Goal: Task Accomplishment & Management: Complete application form

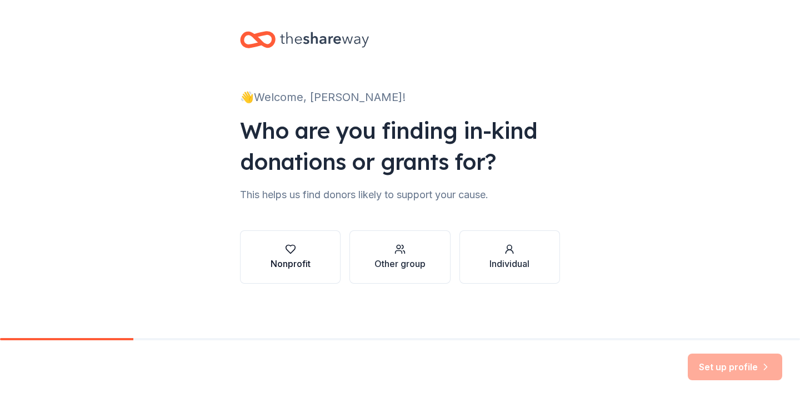
click at [290, 266] on div "Nonprofit" at bounding box center [291, 263] width 40 height 13
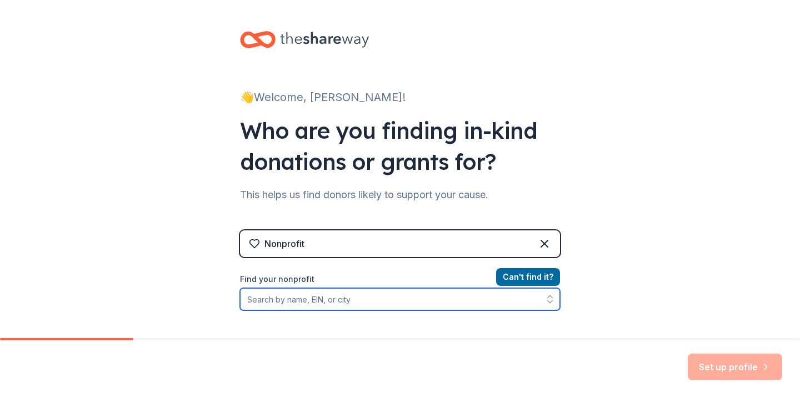
click at [281, 302] on input "Find your nonprofit" at bounding box center [400, 299] width 320 height 22
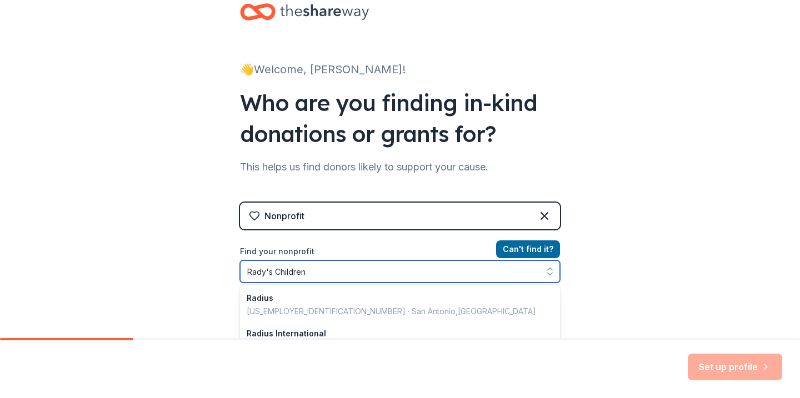
type input "Rady's Childrens"
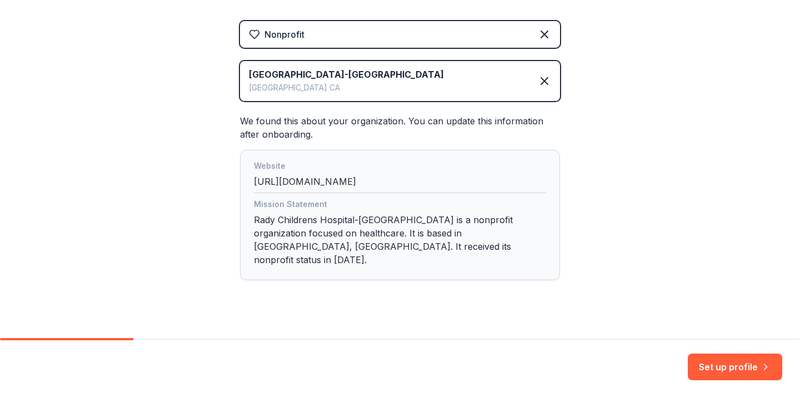
scroll to position [214, 0]
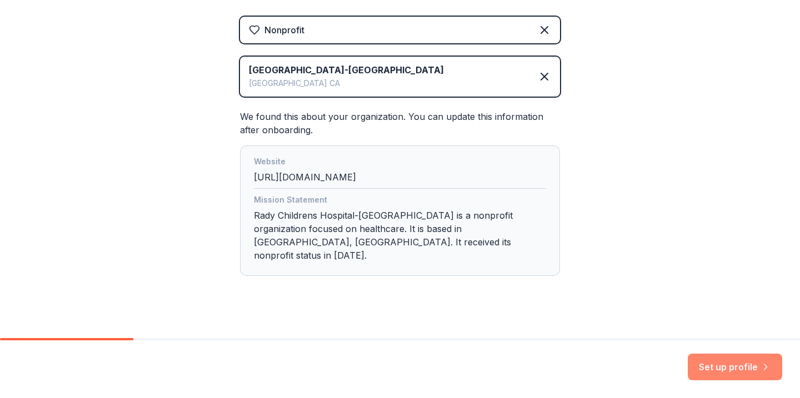
click at [730, 370] on button "Set up profile" at bounding box center [735, 367] width 94 height 27
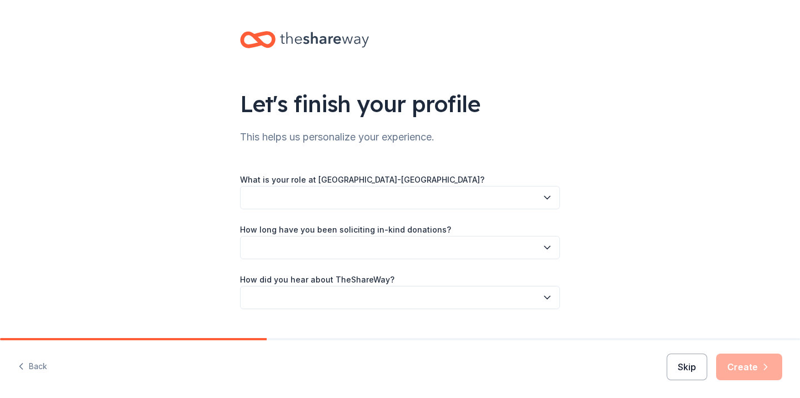
click at [688, 363] on button "Skip" at bounding box center [687, 367] width 41 height 27
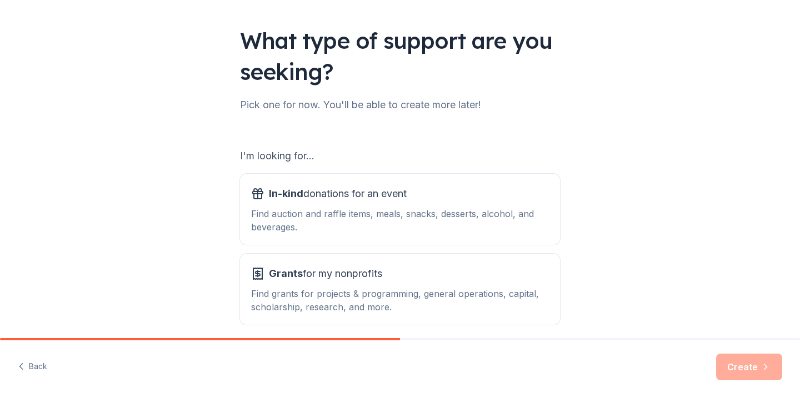
scroll to position [66, 0]
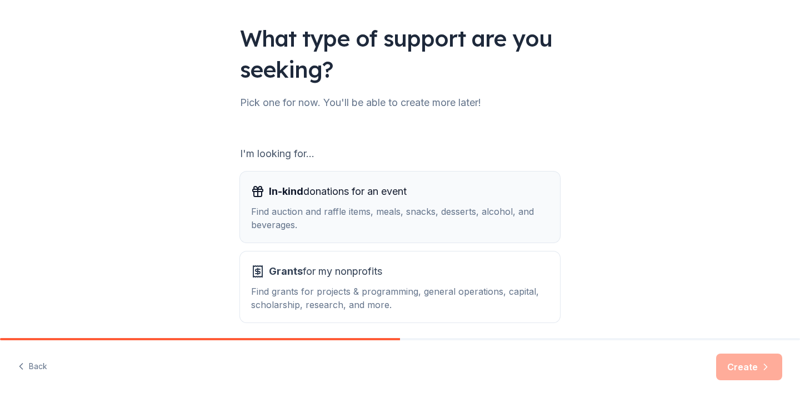
click at [431, 221] on div "Find auction and raffle items, meals, snacks, desserts, alcohol, and beverages." at bounding box center [400, 218] width 298 height 27
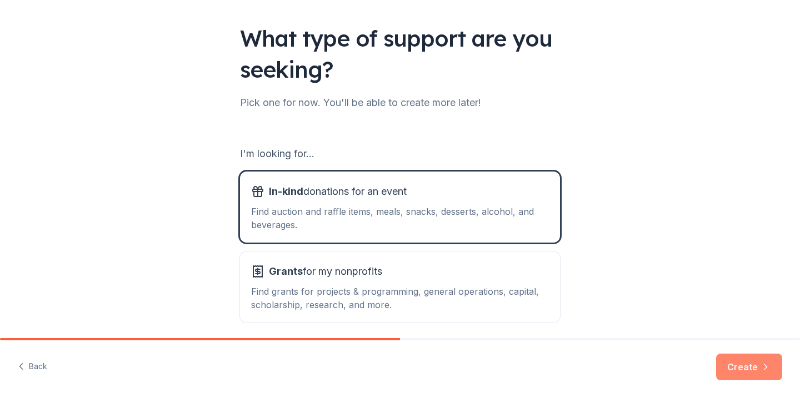
click at [762, 366] on icon "button" at bounding box center [765, 367] width 11 height 11
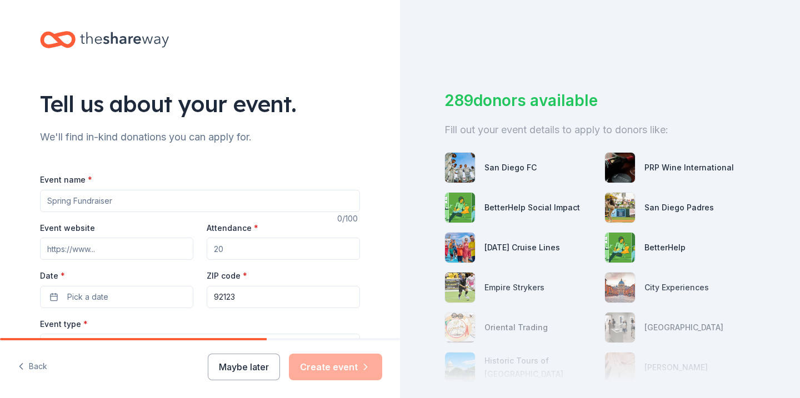
click at [157, 202] on input "Event name *" at bounding box center [200, 201] width 320 height 22
type input "Casino Night"
click at [274, 246] on input "Attendance *" at bounding box center [283, 249] width 153 height 22
type input "125"
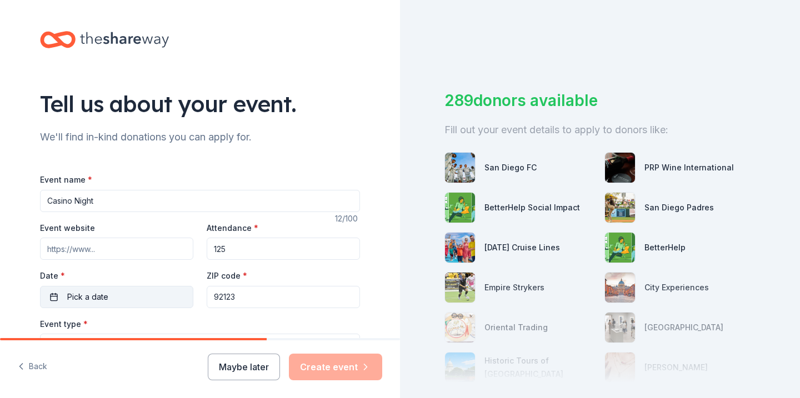
click at [133, 301] on button "Pick a date" at bounding box center [116, 297] width 153 height 22
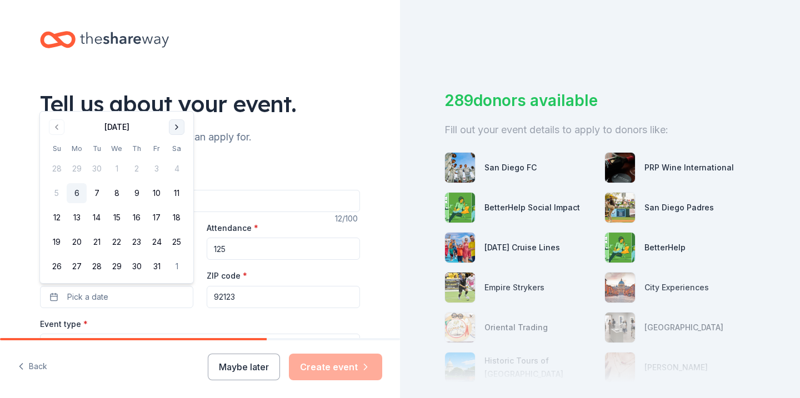
click at [181, 129] on button "Go to next month" at bounding box center [177, 127] width 16 height 16
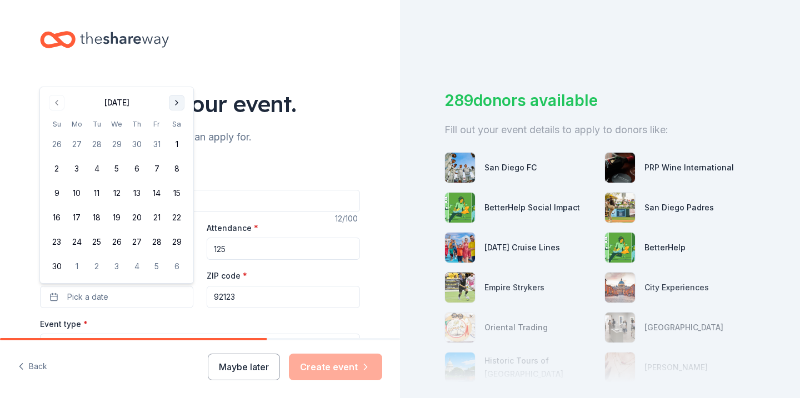
click at [181, 129] on th "Sa" at bounding box center [177, 124] width 20 height 12
click at [179, 100] on button "Go to next month" at bounding box center [177, 103] width 16 height 16
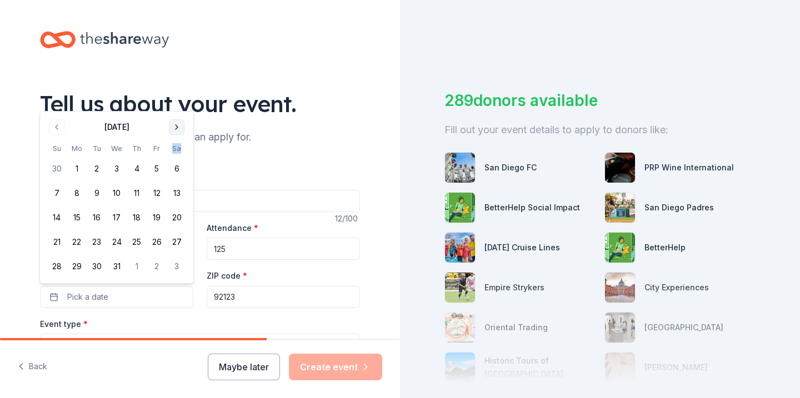
click at [179, 100] on div "Tell us about your event." at bounding box center [200, 103] width 320 height 31
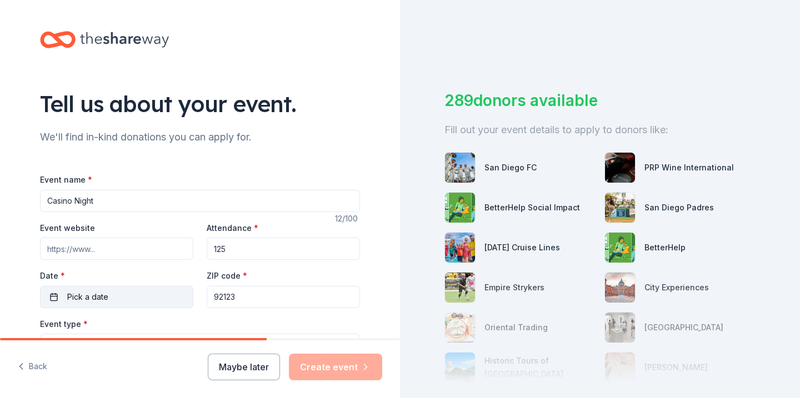
click at [113, 302] on button "Pick a date" at bounding box center [116, 297] width 153 height 22
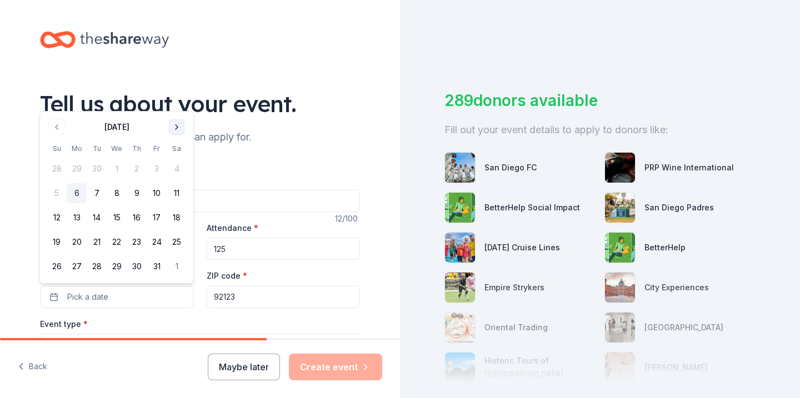
click at [174, 127] on button "Go to next month" at bounding box center [177, 127] width 16 height 16
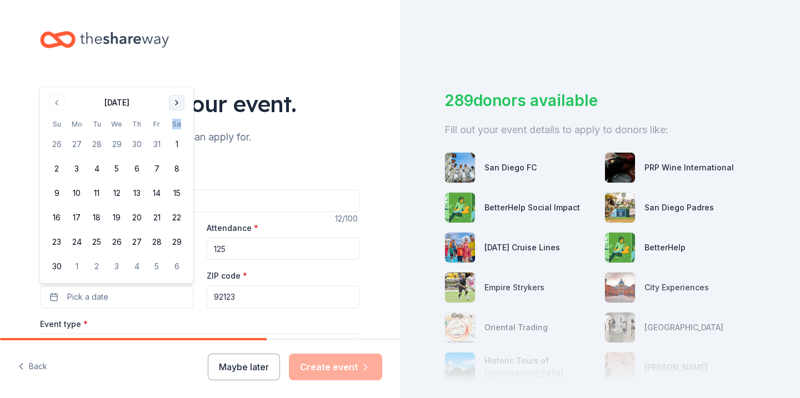
click at [174, 127] on th "Sa" at bounding box center [177, 124] width 20 height 12
click at [177, 107] on button "Go to next month" at bounding box center [177, 103] width 16 height 16
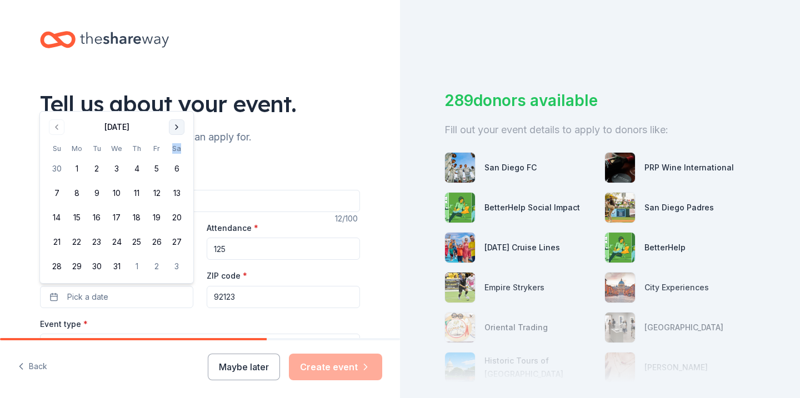
click at [181, 124] on button "Go to next month" at bounding box center [177, 127] width 16 height 16
click at [179, 149] on button "Go to next month" at bounding box center [177, 152] width 16 height 16
click at [180, 132] on button "Go to next month" at bounding box center [177, 127] width 16 height 16
click at [178, 244] on button "25" at bounding box center [177, 242] width 20 height 20
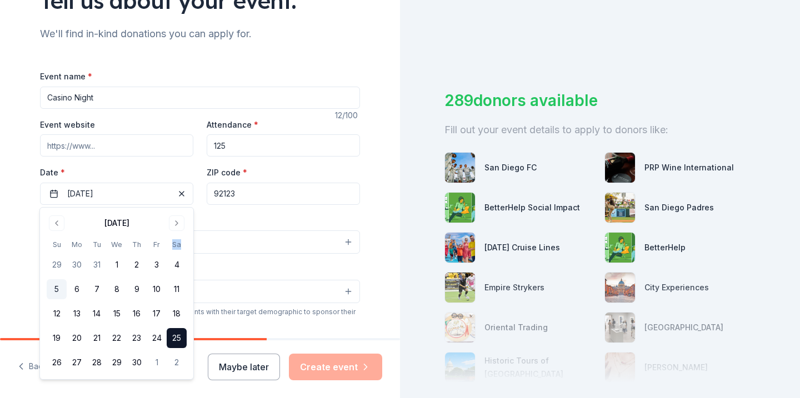
scroll to position [119, 0]
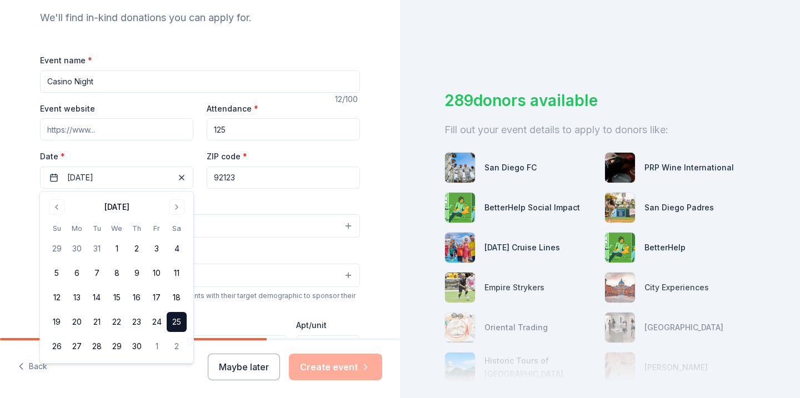
click at [389, 271] on div "Tell us about your event. We'll find in-kind donations you can apply for. Event…" at bounding box center [200, 251] width 400 height 740
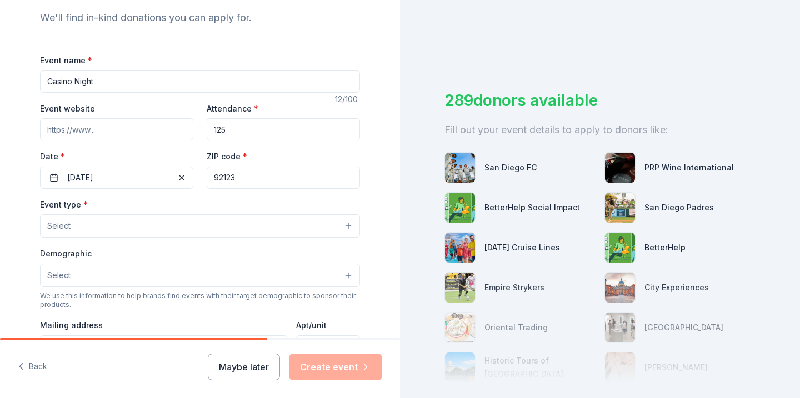
click at [97, 226] on button "Select" at bounding box center [200, 225] width 320 height 23
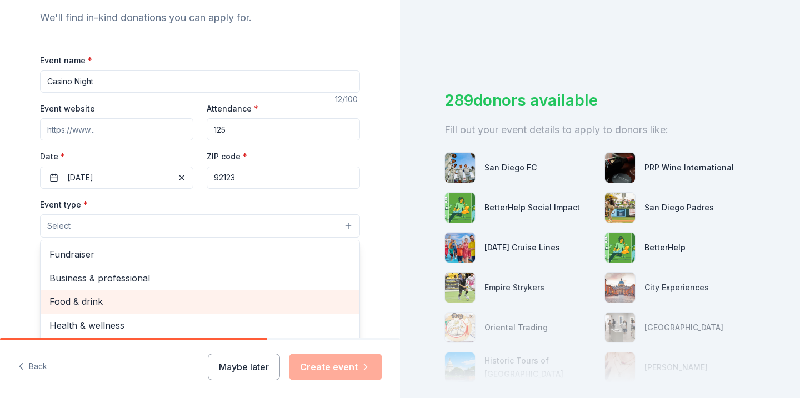
click at [97, 304] on span "Food & drink" at bounding box center [199, 301] width 301 height 14
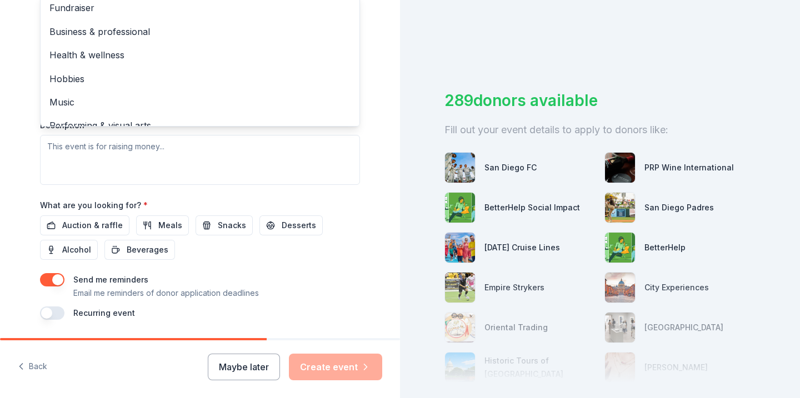
click at [373, 245] on div "Tell us about your event. We'll find in-kind donations you can apply for. Event…" at bounding box center [200, 3] width 356 height 741
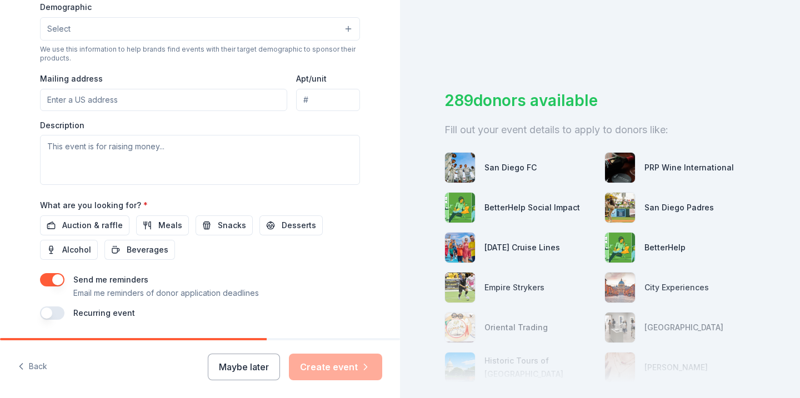
scroll to position [177, 0]
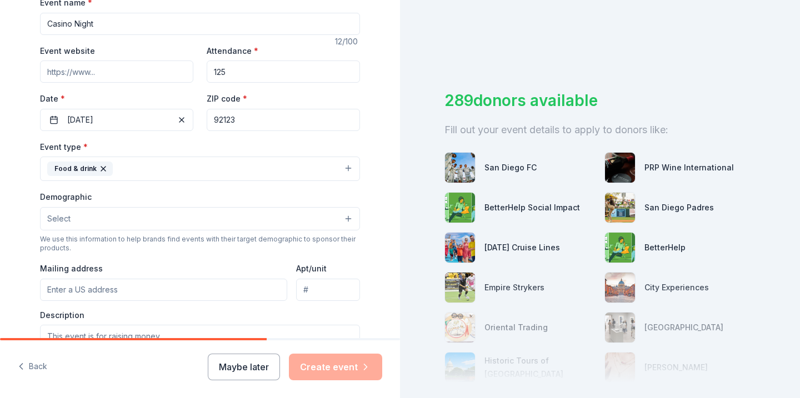
click at [165, 222] on button "Select" at bounding box center [200, 218] width 320 height 23
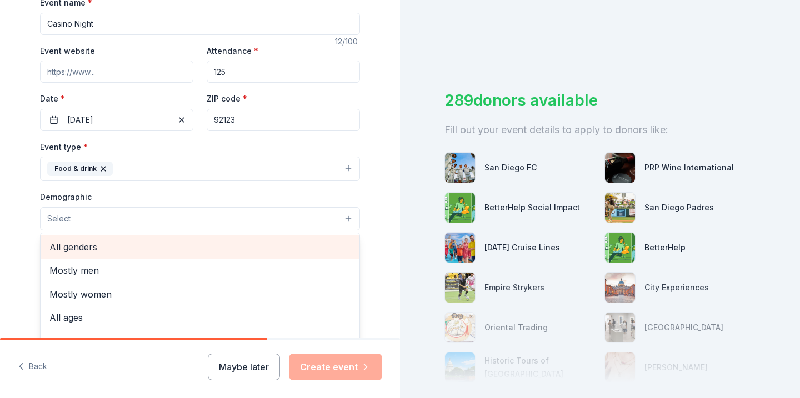
click at [112, 251] on span "All genders" at bounding box center [199, 247] width 301 height 14
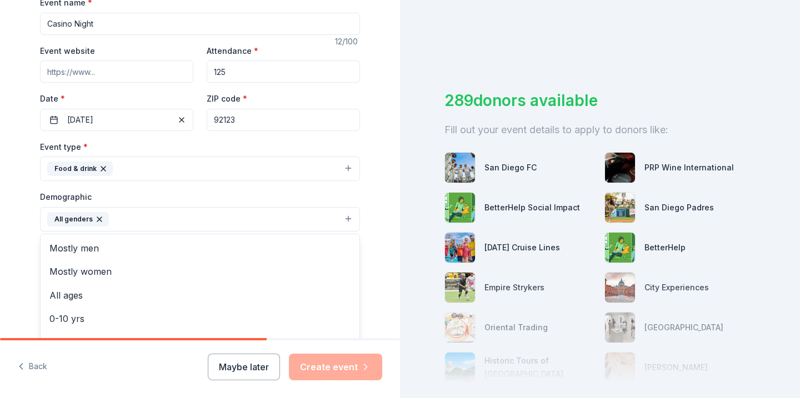
click at [364, 281] on div "Tell us about your event. We'll find in-kind donations you can apply for. Event…" at bounding box center [200, 194] width 356 height 742
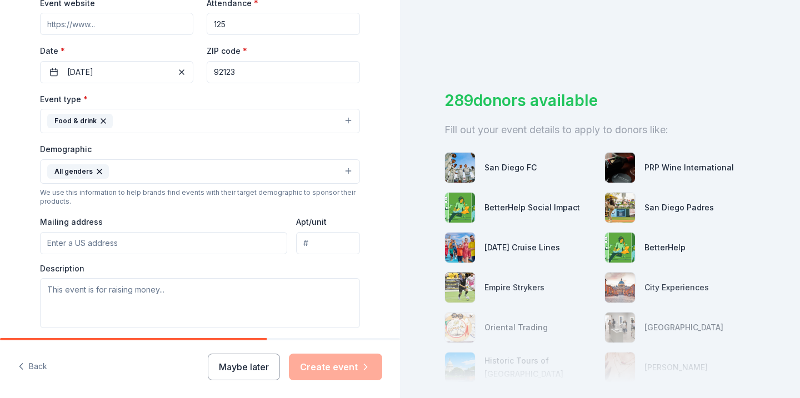
scroll to position [236, 0]
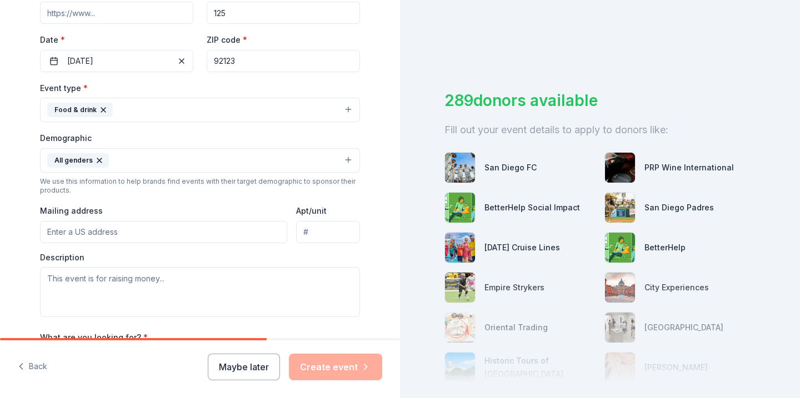
click at [145, 236] on input "Mailing address" at bounding box center [163, 232] width 247 height 22
type input "11640 Aspendell Dr."
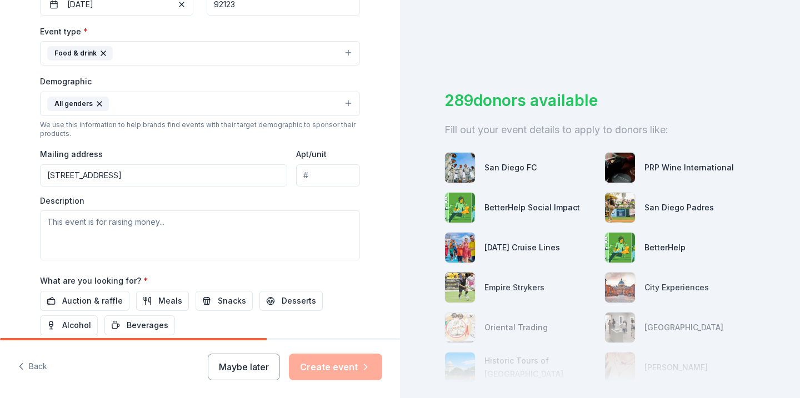
scroll to position [298, 0]
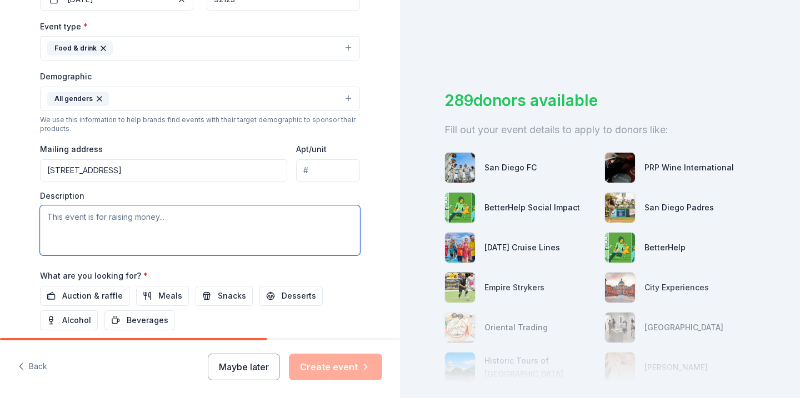
click at [157, 237] on textarea at bounding box center [200, 231] width 320 height 50
type textarea "Casino Night"
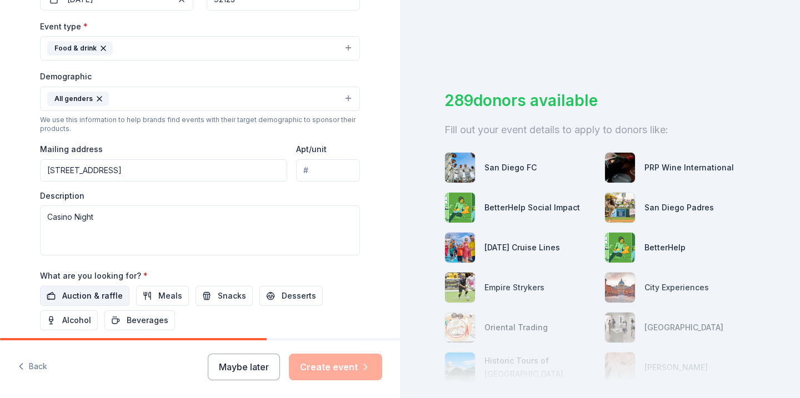
click at [107, 291] on span "Auction & raffle" at bounding box center [92, 295] width 61 height 13
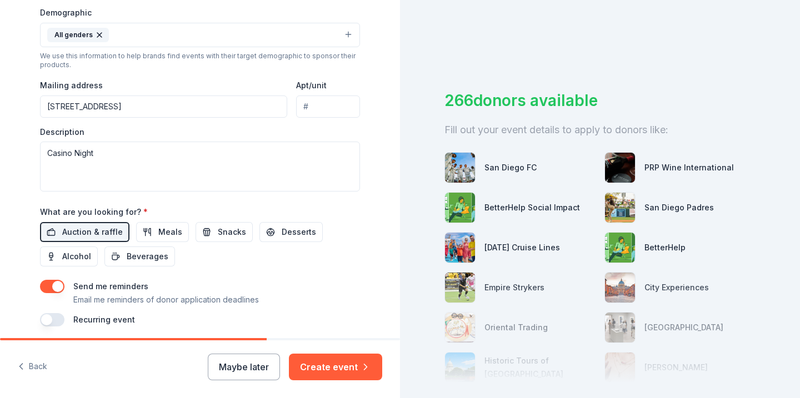
scroll to position [385, 0]
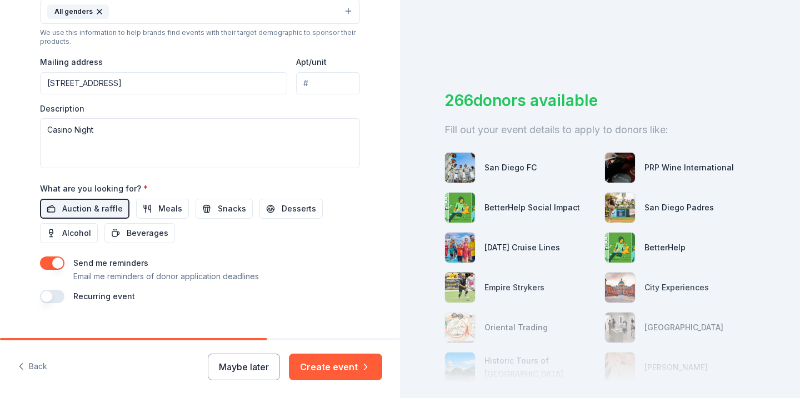
click at [59, 266] on button "button" at bounding box center [52, 263] width 24 height 13
click at [333, 372] on button "Create event" at bounding box center [335, 367] width 93 height 27
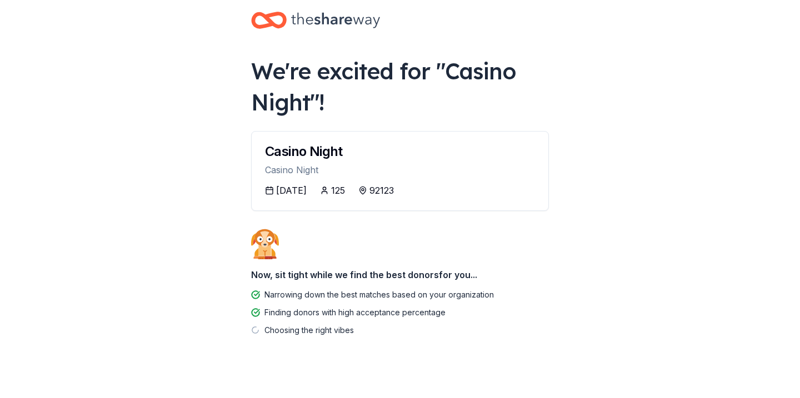
scroll to position [18, 0]
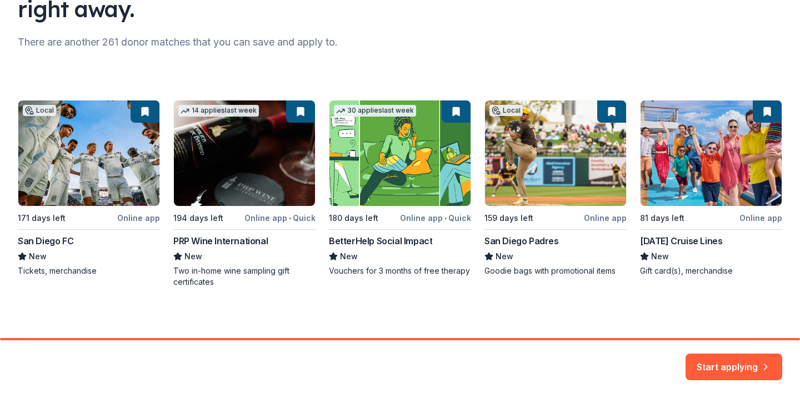
scroll to position [125, 0]
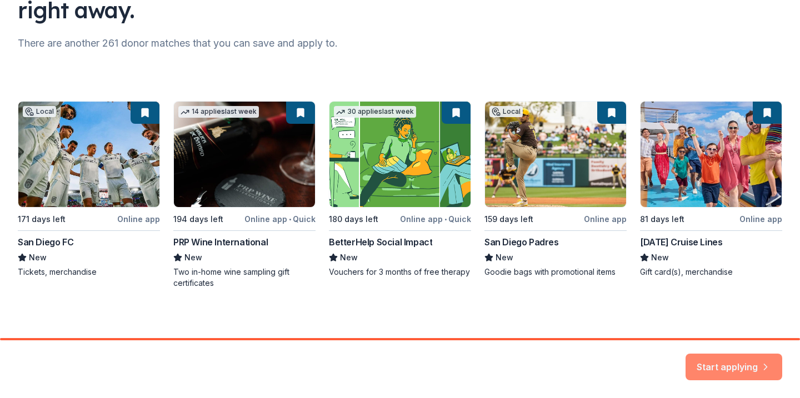
click at [730, 357] on button "Start applying" at bounding box center [734, 360] width 97 height 27
click at [740, 362] on div "Start applying" at bounding box center [734, 367] width 97 height 27
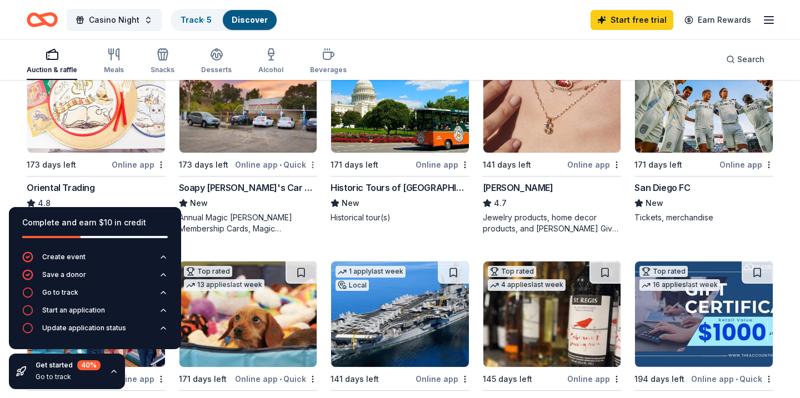
scroll to position [369, 0]
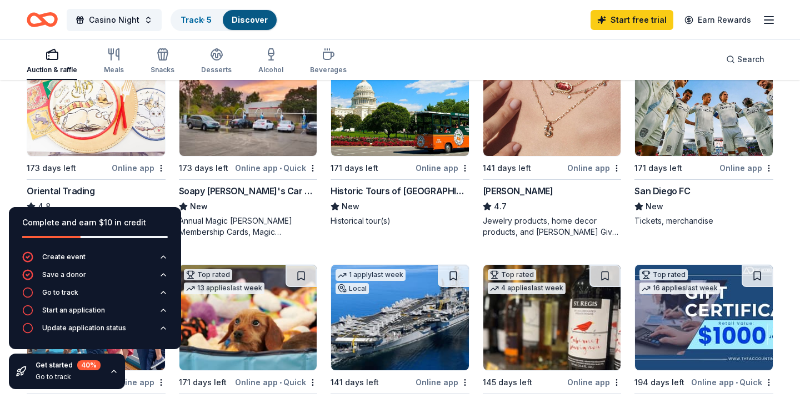
click at [279, 137] on img at bounding box center [248, 104] width 138 height 106
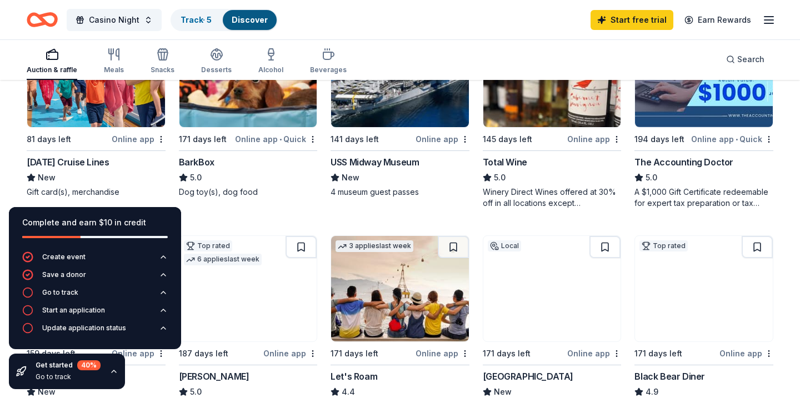
scroll to position [609, 0]
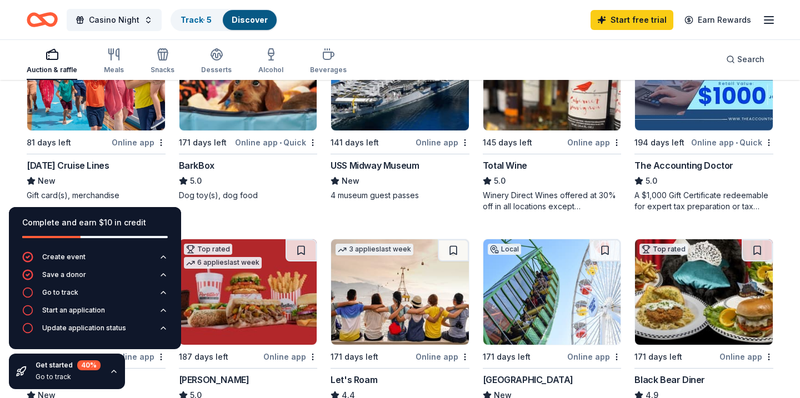
click at [111, 133] on div "81 days left Online app Carnival Cruise Lines New Gift card(s), merchandise" at bounding box center [96, 112] width 139 height 177
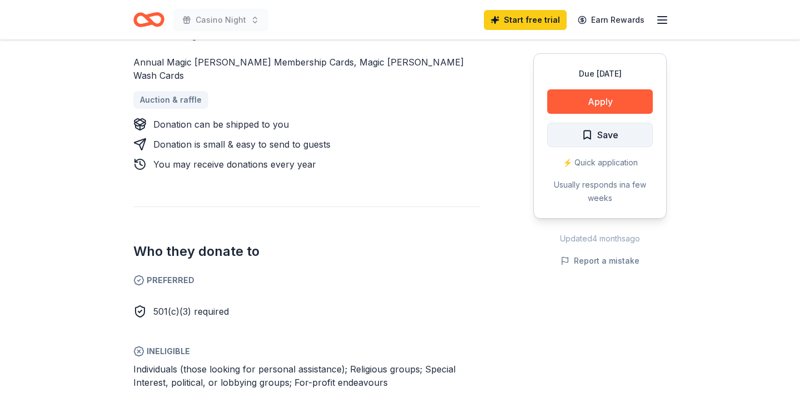
scroll to position [486, 0]
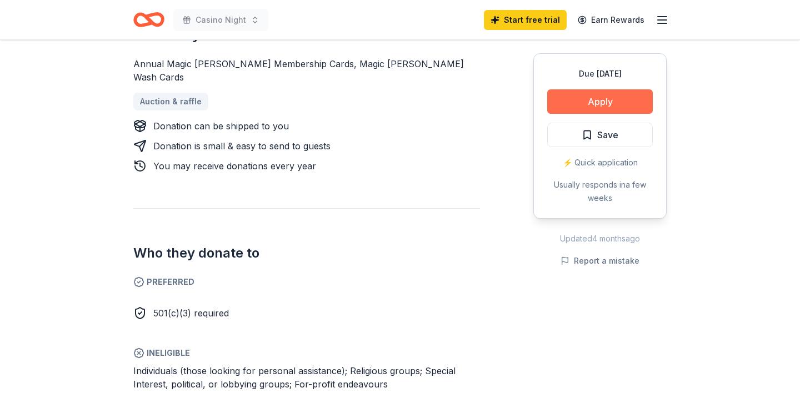
click at [625, 99] on button "Apply" at bounding box center [600, 101] width 106 height 24
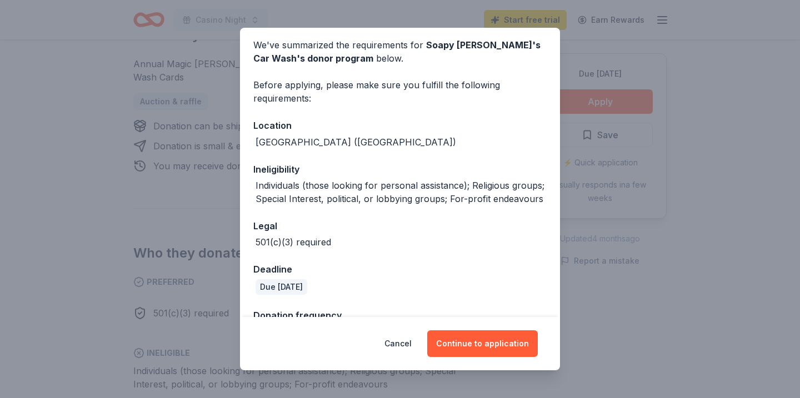
scroll to position [78, 0]
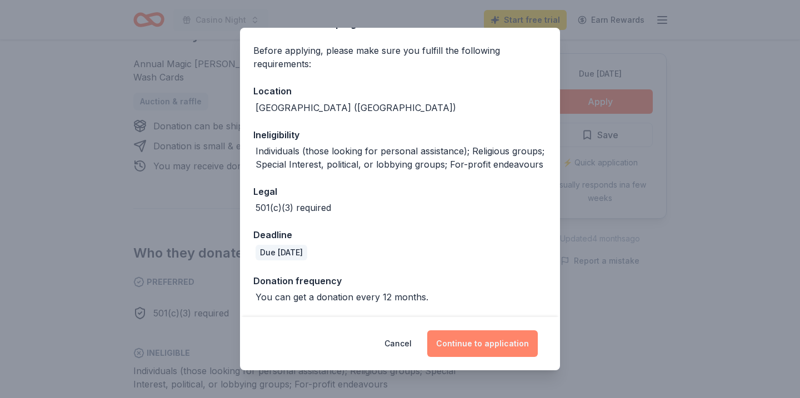
click at [477, 345] on button "Continue to application" at bounding box center [482, 344] width 111 height 27
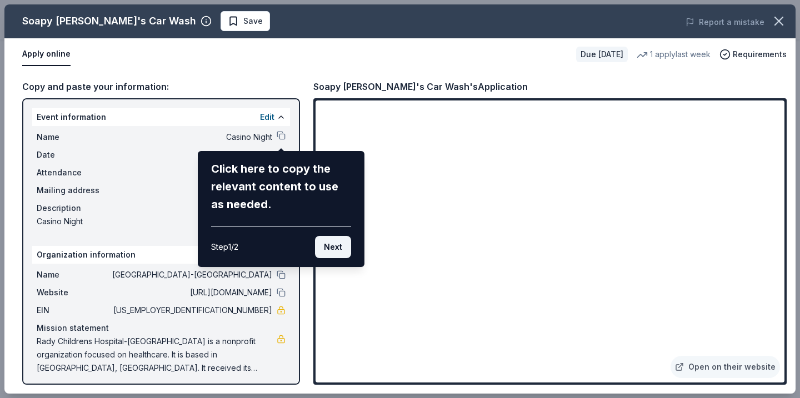
click at [332, 251] on button "Next" at bounding box center [333, 247] width 36 height 22
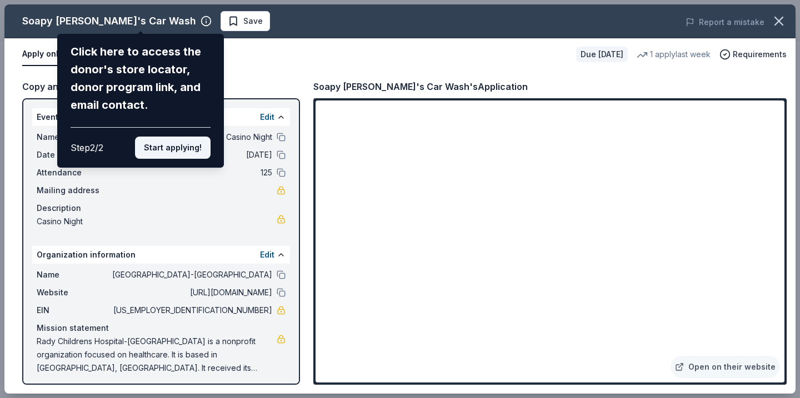
click at [179, 141] on button "Start applying!" at bounding box center [173, 148] width 76 height 22
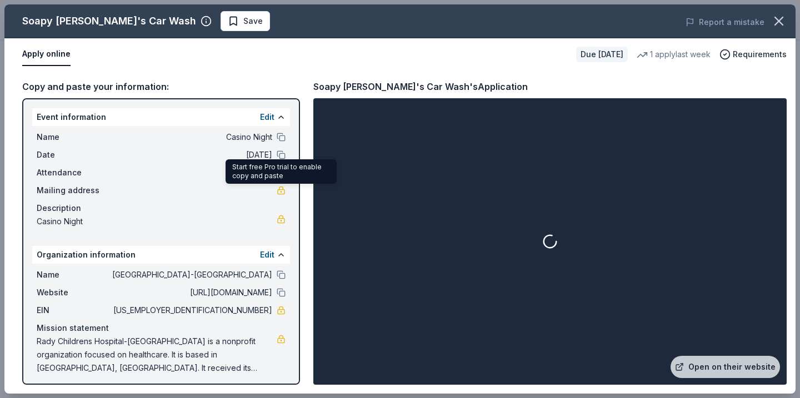
click at [280, 194] on link at bounding box center [281, 190] width 9 height 9
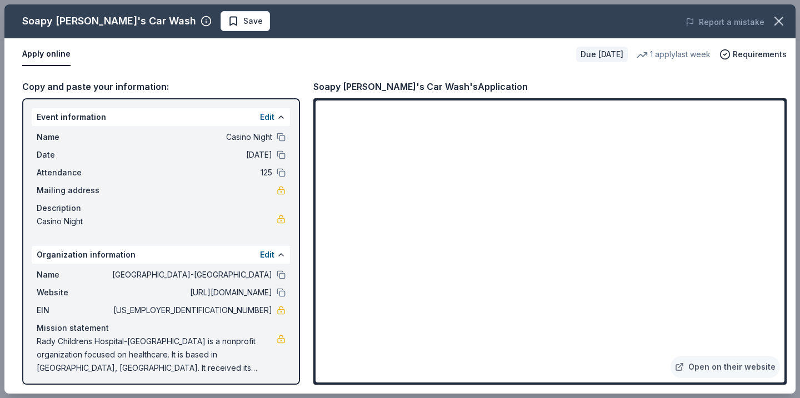
scroll to position [4, 0]
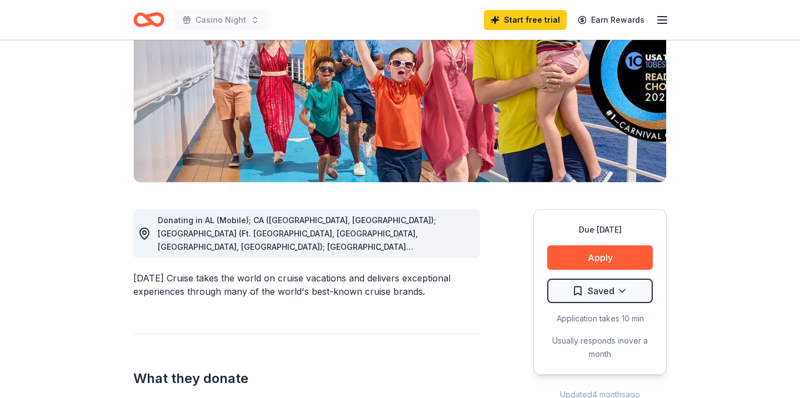
scroll to position [157, 0]
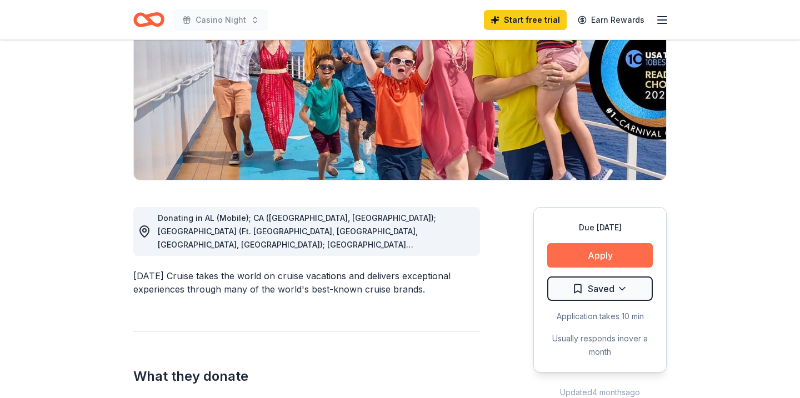
click at [595, 254] on button "Apply" at bounding box center [600, 255] width 106 height 24
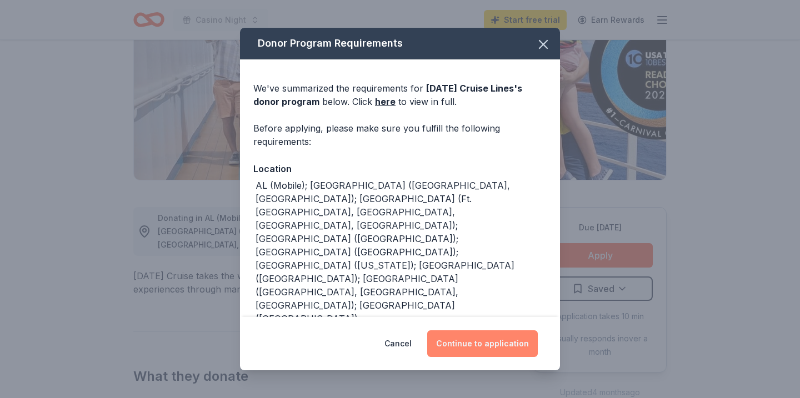
click at [469, 344] on button "Continue to application" at bounding box center [482, 344] width 111 height 27
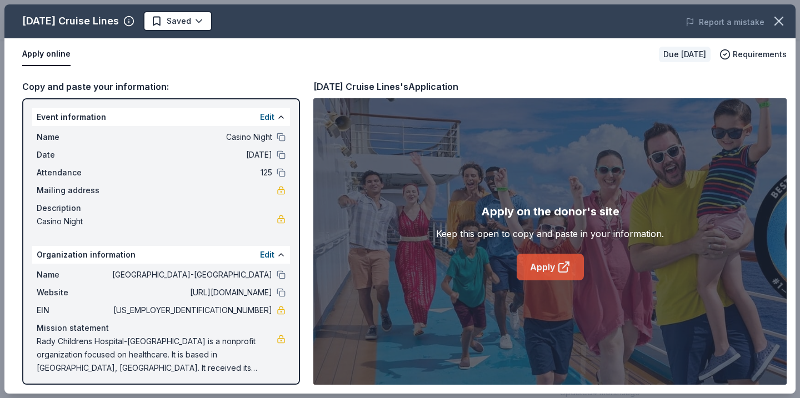
click at [561, 264] on icon at bounding box center [563, 268] width 8 height 8
